Goal: Information Seeking & Learning: Check status

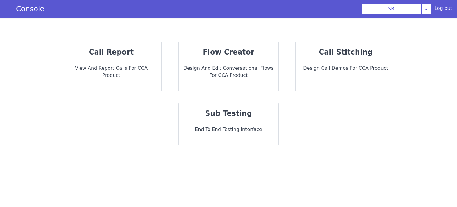
click at [134, 58] on div "call report View and report calls for CCA Product" at bounding box center [111, 66] width 100 height 49
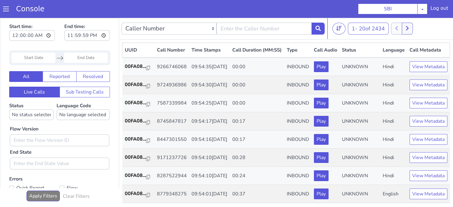
click at [41, 58] on input "Start Date" at bounding box center [34, 58] width 44 height 10
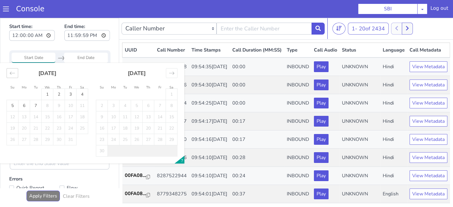
click at [12, 75] on icon "Move backward to switch to the previous month." at bounding box center [13, 73] width 6 height 6
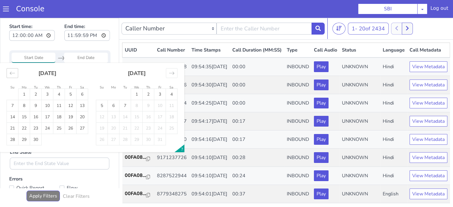
click at [13, 75] on icon "Move backward to switch to the previous month." at bounding box center [13, 73] width 6 height 6
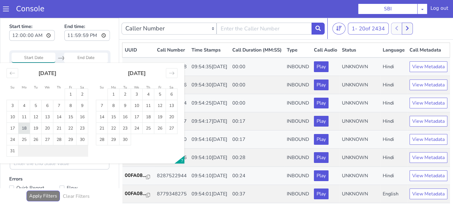
click at [26, 127] on td "18" at bounding box center [24, 128] width 12 height 11
type input "18 Aug 2025"
click at [26, 128] on td "18" at bounding box center [24, 128] width 12 height 11
type input "18 Aug 2025"
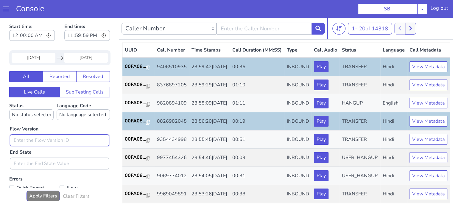
click at [30, 142] on input "text" at bounding box center [59, 140] width 99 height 12
type input "0.1.4"
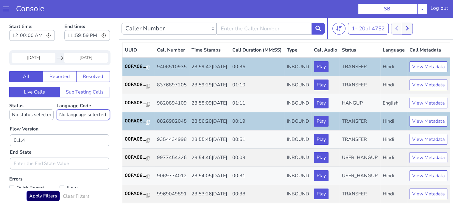
click at [85, 114] on select "No language selected Hindi English Tamil Telugu Kanada Marathi Malayalam Gujara…" at bounding box center [83, 114] width 53 height 11
select select "hi"
click at [57, 109] on select "No language selected Hindi English Tamil Telugu Kanada Marathi Malayalam Gujara…" at bounding box center [83, 114] width 53 height 11
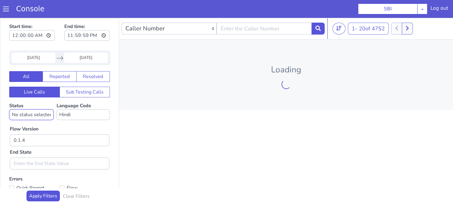
click at [32, 115] on select "No status selected HANGUP USER_HANGUP TRANSFER UNKNOWN" at bounding box center [31, 114] width 44 height 11
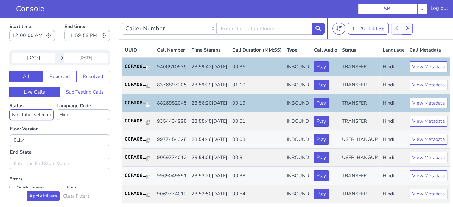
select select "TRANSFER"
click at [9, 109] on select "No status selected HANGUP USER_HANGUP TRANSFER UNKNOWN" at bounding box center [31, 114] width 44 height 11
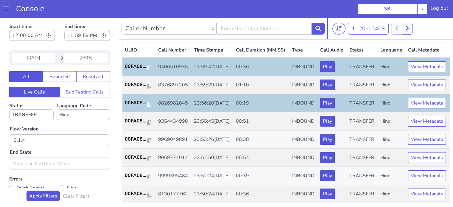
click at [90, 130] on div "Flow Version 0.1.4 End State" at bounding box center [59, 144] width 105 height 49
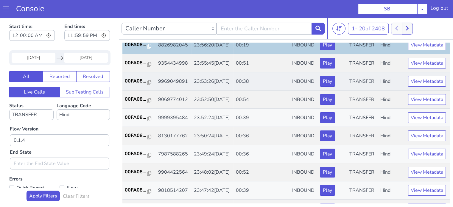
scroll to position [60, 0]
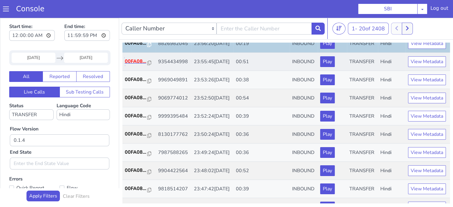
click at [137, 65] on p "00FA08..." at bounding box center [136, 61] width 23 height 7
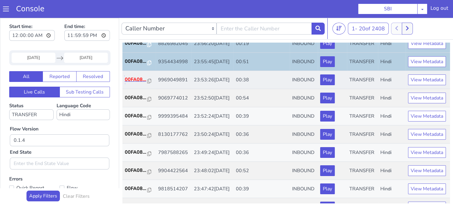
click at [136, 83] on p "00FA08..." at bounding box center [136, 79] width 23 height 7
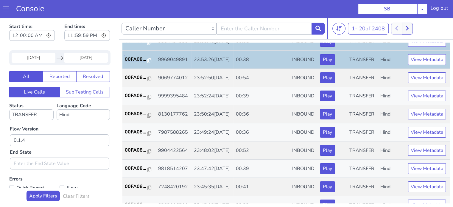
scroll to position [89, 0]
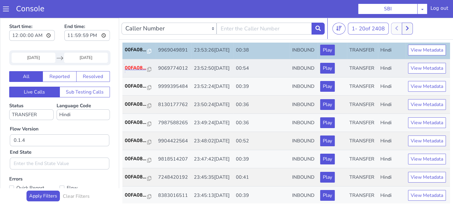
click at [138, 71] on p "00FA08..." at bounding box center [136, 67] width 23 height 7
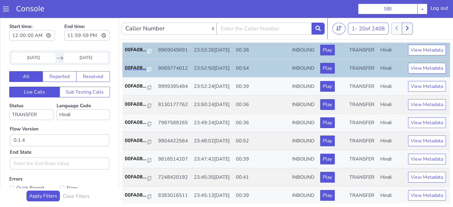
scroll to position [119, 0]
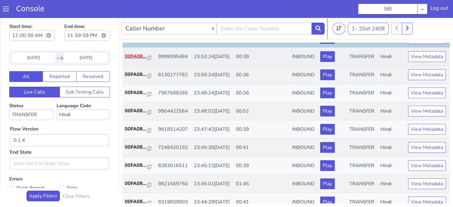
click at [141, 60] on p "00FA08..." at bounding box center [136, 56] width 23 height 7
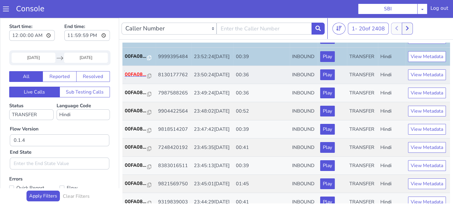
click at [132, 78] on p "00FA08..." at bounding box center [136, 74] width 23 height 7
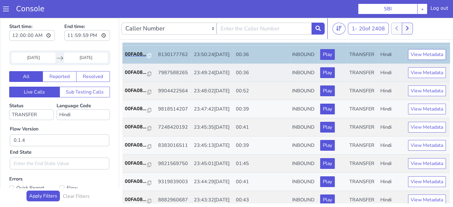
scroll to position [149, 0]
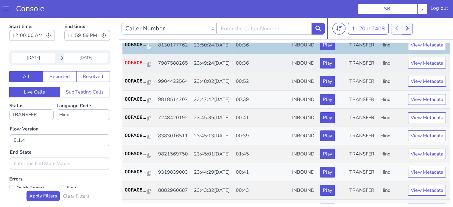
click at [141, 66] on p "00FA08..." at bounding box center [136, 62] width 23 height 7
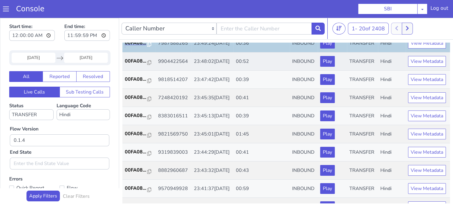
scroll to position [179, 0]
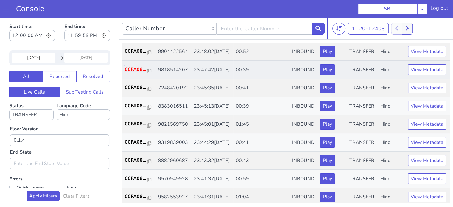
click at [139, 73] on p "00FA08..." at bounding box center [136, 69] width 23 height 7
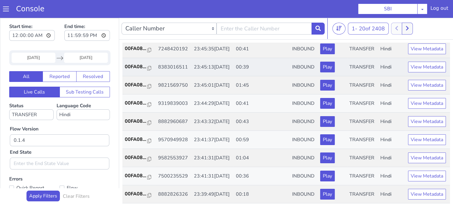
scroll to position [238, 0]
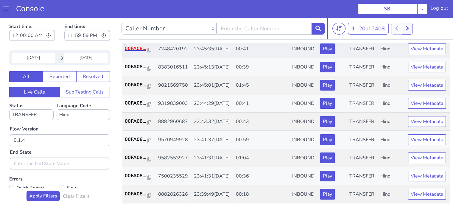
click at [138, 52] on p "00FA08..." at bounding box center [136, 48] width 23 height 7
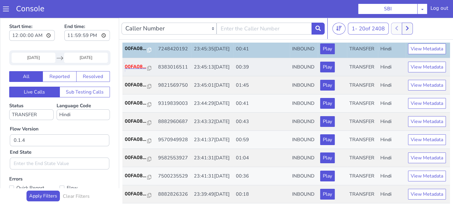
click at [140, 70] on p "00FA08..." at bounding box center [136, 66] width 23 height 7
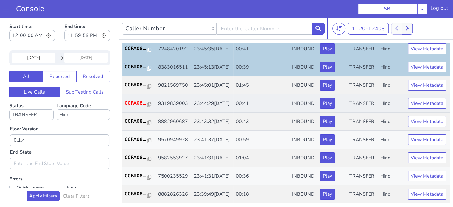
scroll to position [268, 0]
click at [132, 107] on p "00FA08..." at bounding box center [136, 102] width 23 height 7
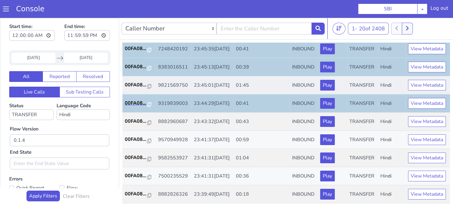
scroll to position [295, 0]
click at [135, 118] on p "00FA08..." at bounding box center [136, 121] width 23 height 7
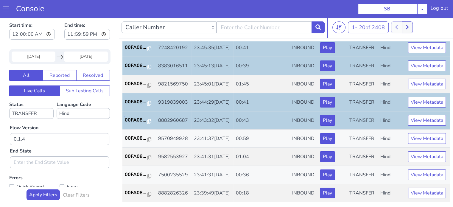
scroll to position [1, 0]
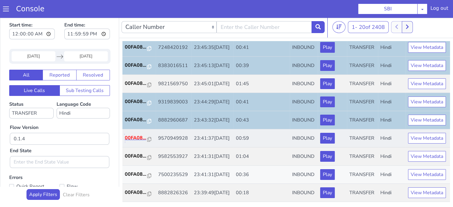
click at [131, 134] on p "00FA08..." at bounding box center [136, 137] width 23 height 7
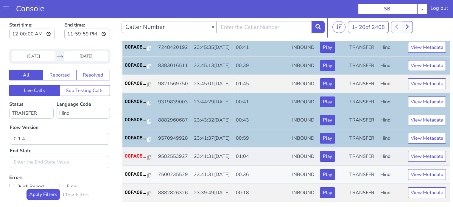
click at [133, 152] on p "00FA08..." at bounding box center [136, 155] width 23 height 7
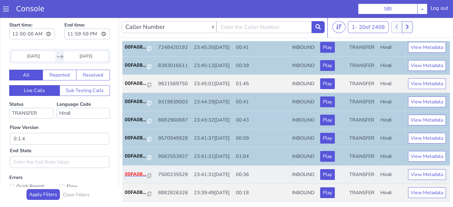
click at [142, 171] on p "00FA08..." at bounding box center [136, 174] width 23 height 7
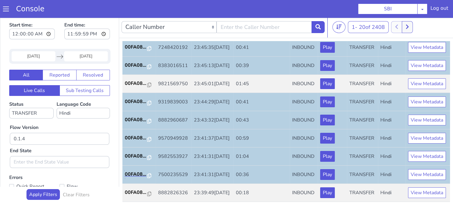
scroll to position [295, 0]
click at [135, 189] on p "00FA08..." at bounding box center [136, 192] width 23 height 7
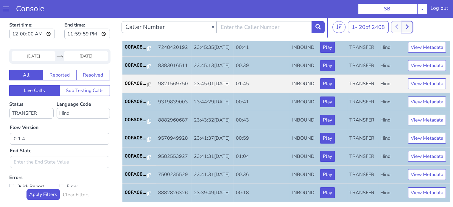
drag, startPoint x: 410, startPoint y: 23, endPoint x: 400, endPoint y: 33, distance: 13.9
click at [410, 23] on button at bounding box center [407, 27] width 11 height 12
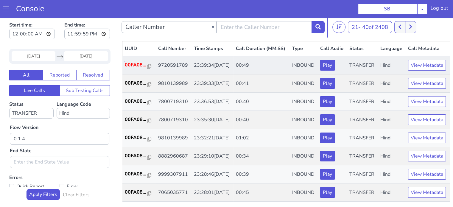
click at [132, 68] on p "00FA08..." at bounding box center [136, 64] width 23 height 7
